Goal: Transaction & Acquisition: Purchase product/service

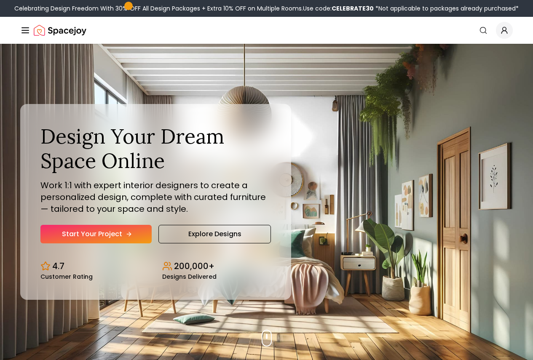
click at [96, 244] on link "Start Your Project" at bounding box center [95, 234] width 111 height 19
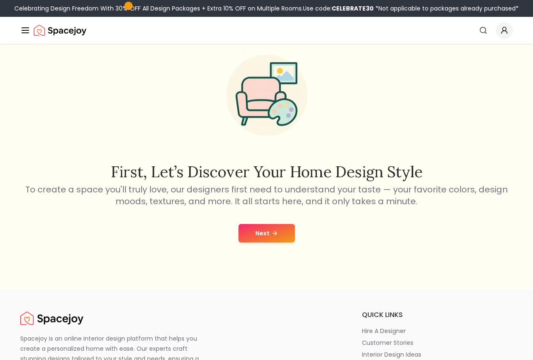
click at [269, 236] on button "Next" at bounding box center [267, 233] width 56 height 19
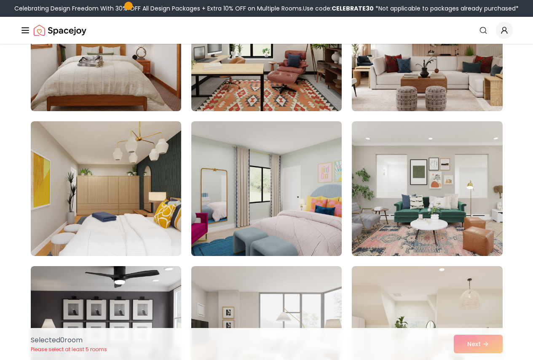
scroll to position [2616, 0]
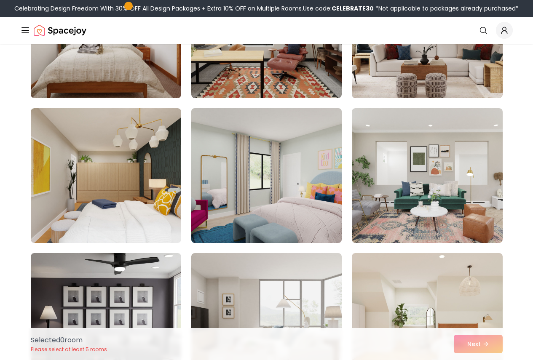
click at [298, 220] on img at bounding box center [267, 176] width 158 height 142
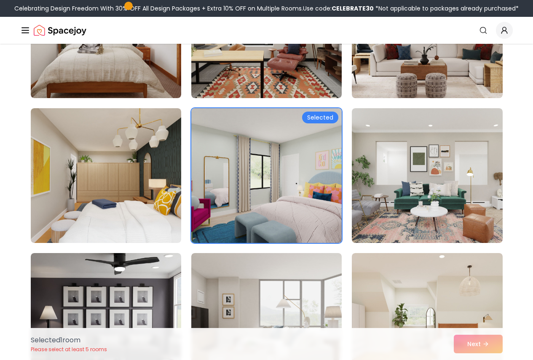
click at [481, 341] on div "Selected 1 room Please select at least 5 rooms Next" at bounding box center [267, 344] width 486 height 32
click at [476, 344] on div "Selected 1 room Please select at least 5 rooms Next" at bounding box center [267, 344] width 486 height 32
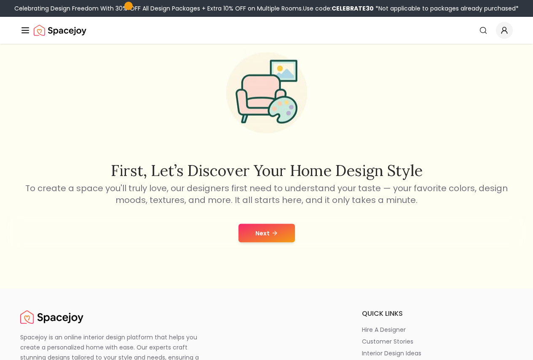
scroll to position [42, 0]
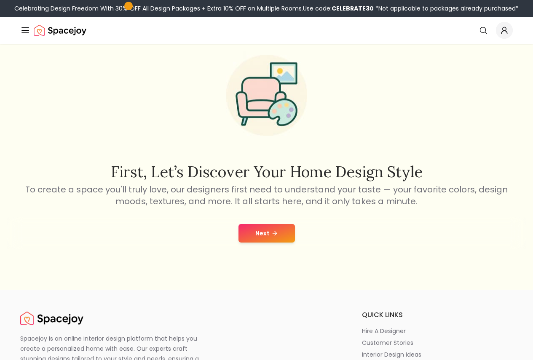
click at [283, 236] on button "Next" at bounding box center [267, 233] width 56 height 19
